Goal: Find specific page/section: Find specific page/section

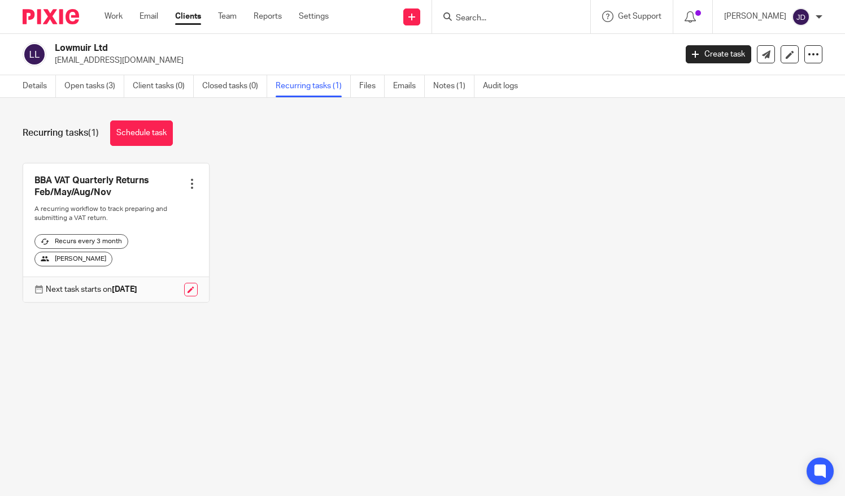
click at [495, 17] on input "Search" at bounding box center [506, 19] width 102 height 10
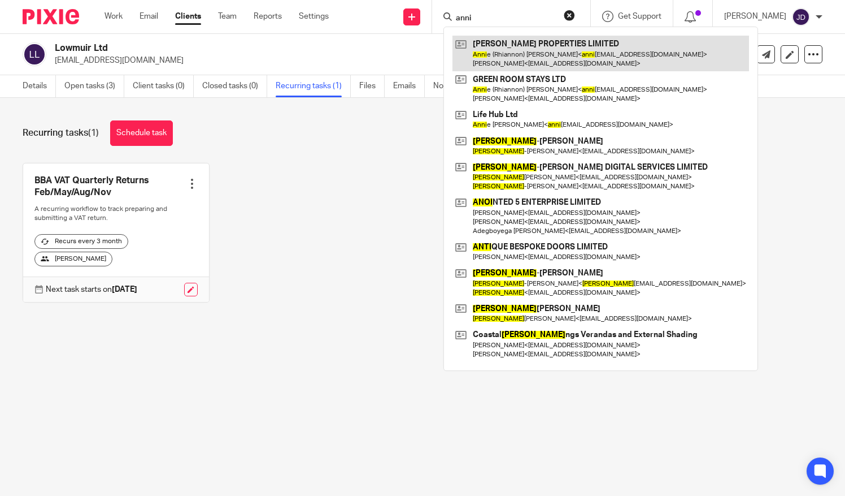
type input "anni"
click at [524, 55] on link at bounding box center [601, 53] width 297 height 35
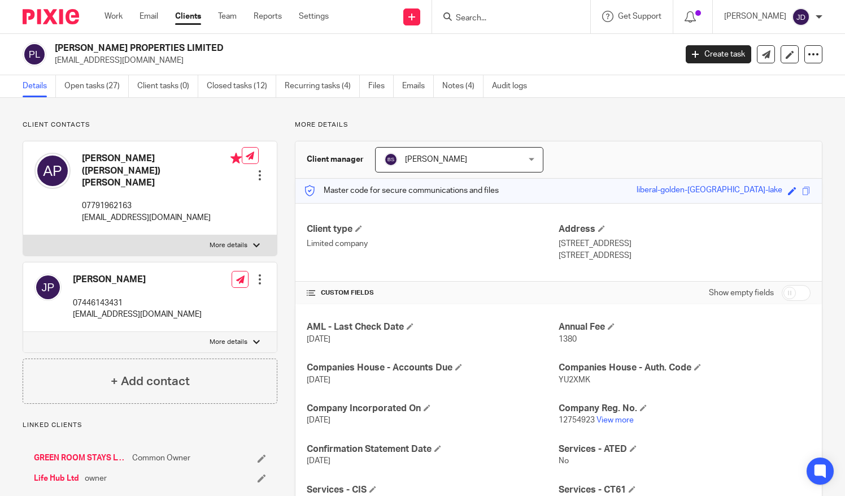
click at [484, 18] on input "Search" at bounding box center [506, 19] width 102 height 10
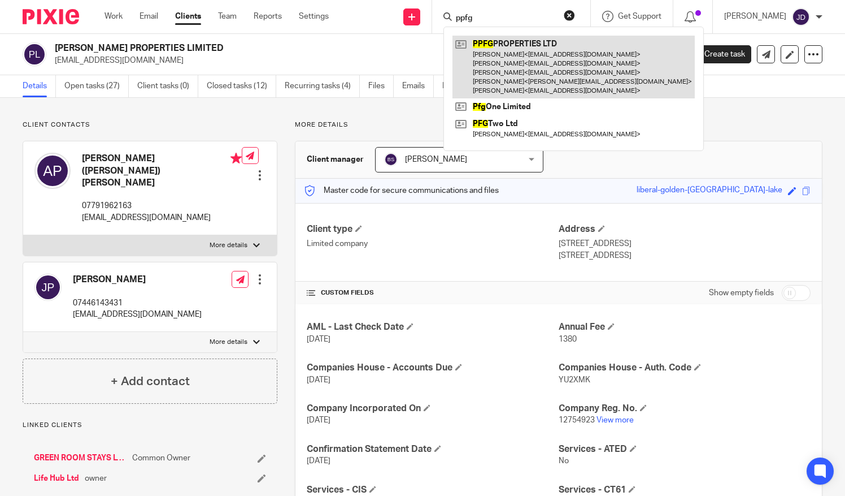
type input "ppfg"
click at [526, 51] on link at bounding box center [574, 67] width 242 height 63
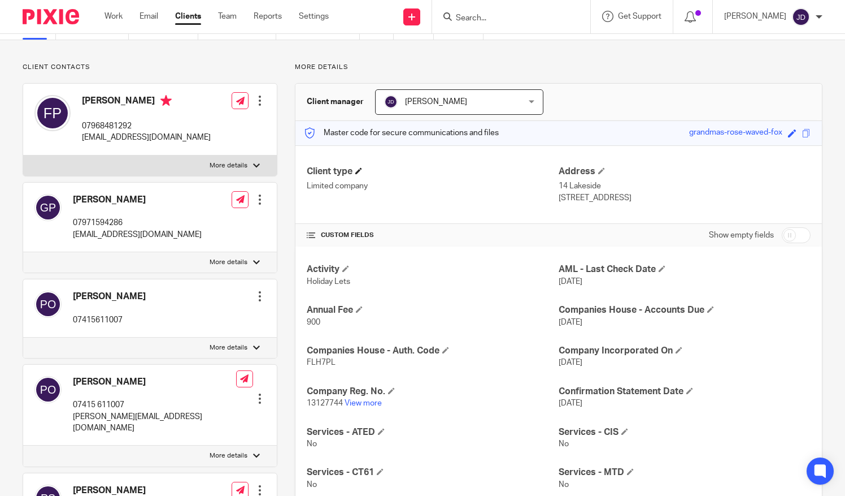
scroll to position [113, 0]
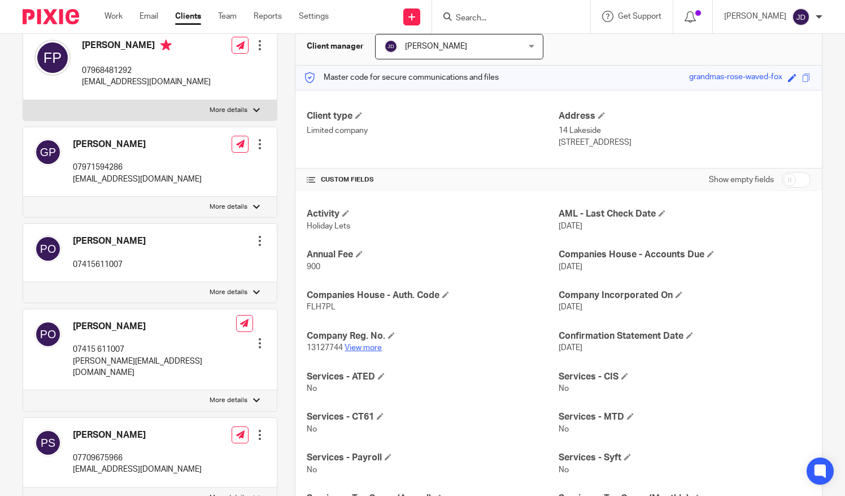
click at [362, 344] on link "View more" at bounding box center [363, 348] width 37 height 8
